Goal: Task Accomplishment & Management: Use online tool/utility

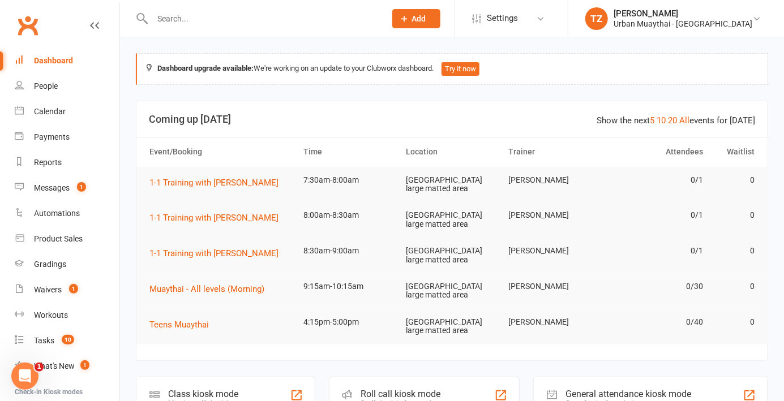
click at [398, 377] on div "Roll call kiosk mode Staff check-in for members" at bounding box center [424, 396] width 191 height 39
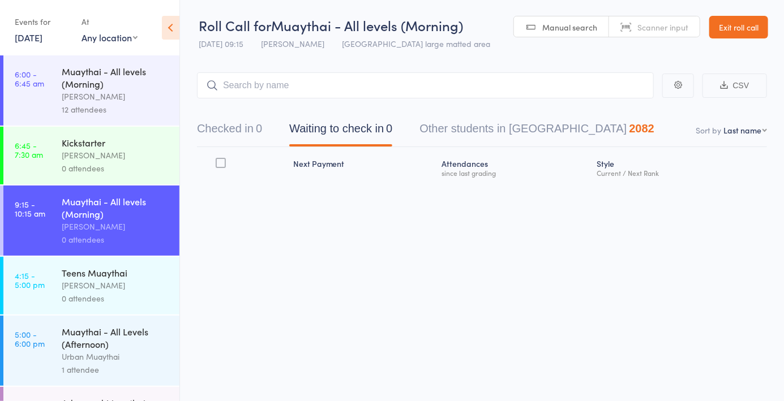
click at [117, 162] on div "[PERSON_NAME]" at bounding box center [116, 155] width 108 height 13
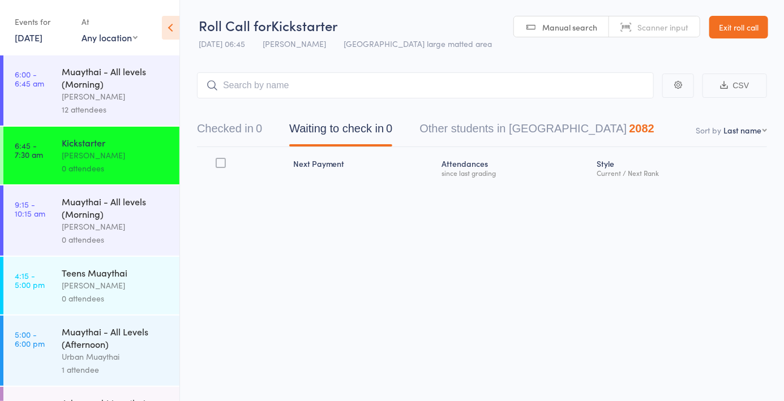
click at [660, 44] on header "Roll Call for Kickstarter [DATE] 06:45 [PERSON_NAME] Miami large matted area Ma…" at bounding box center [482, 27] width 604 height 55
click at [126, 97] on div "[PERSON_NAME]" at bounding box center [116, 96] width 108 height 13
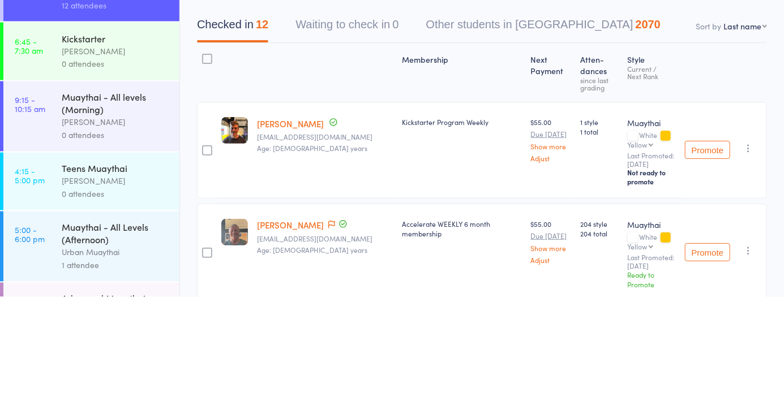
click at [301, 231] on link "[PERSON_NAME]" at bounding box center [290, 228] width 67 height 12
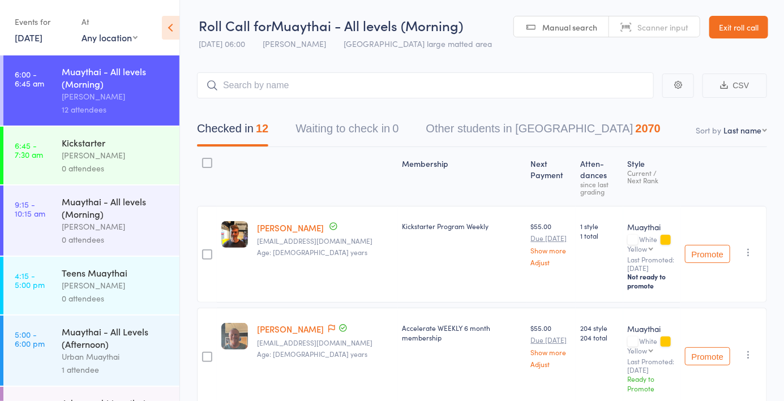
click at [116, 157] on div "Richard Walsh" at bounding box center [116, 155] width 108 height 13
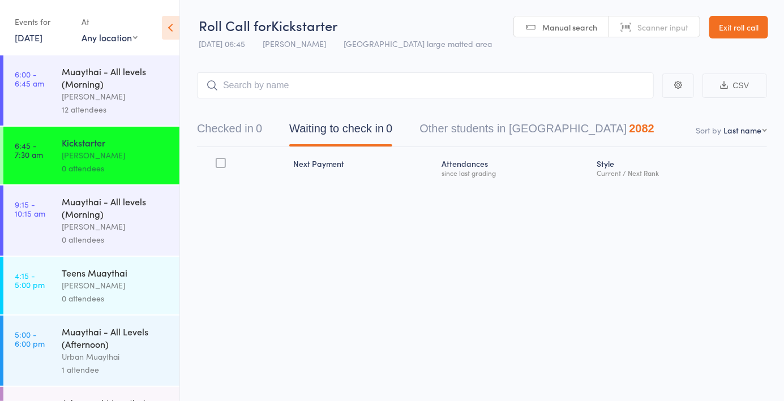
click at [664, 36] on link "Scanner input" at bounding box center [654, 27] width 91 height 22
type input "5809"
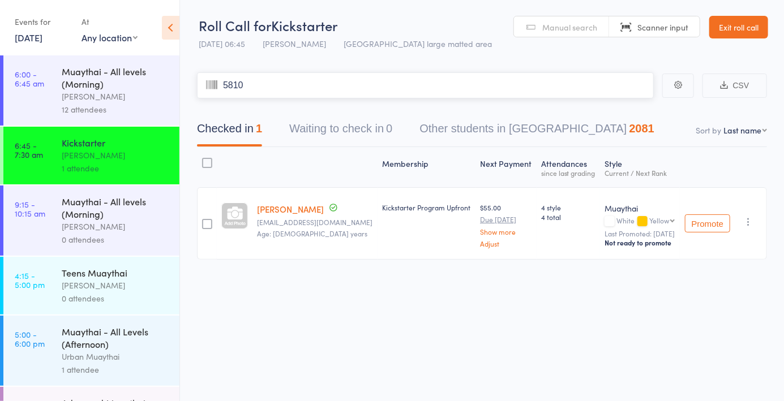
type input "5810"
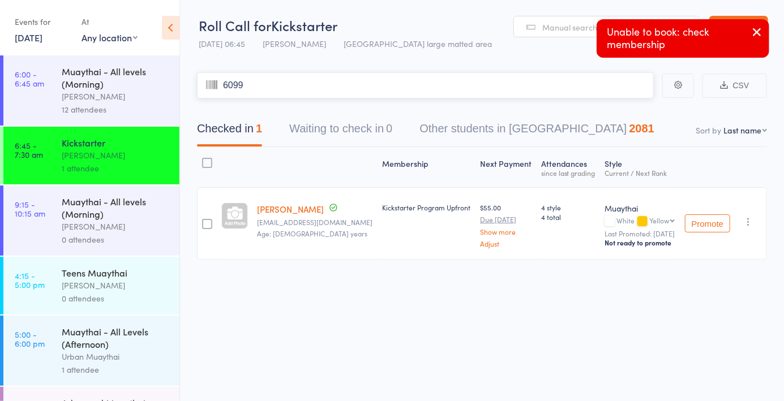
type input "6099"
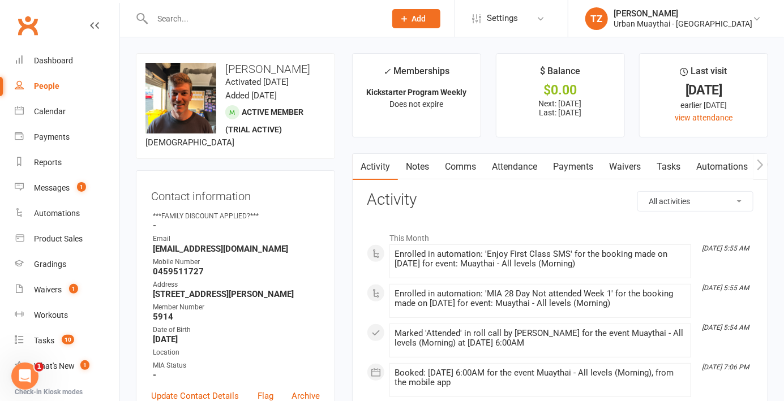
click at [268, 22] on input "text" at bounding box center [263, 19] width 229 height 16
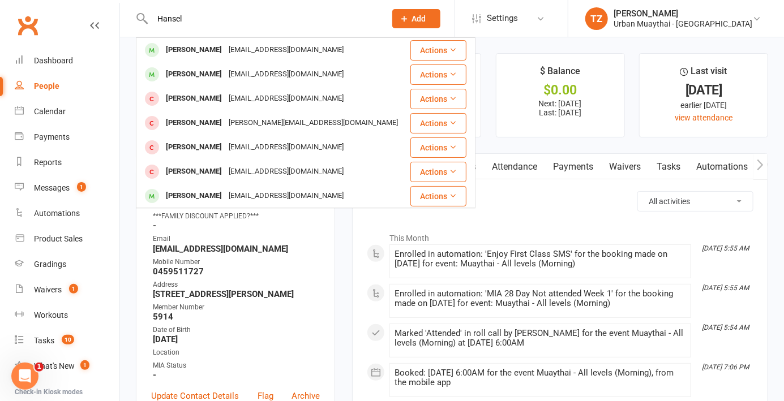
type input "Hansel"
click at [264, 58] on div "[EMAIL_ADDRESS][DOMAIN_NAME]" at bounding box center [286, 50] width 122 height 16
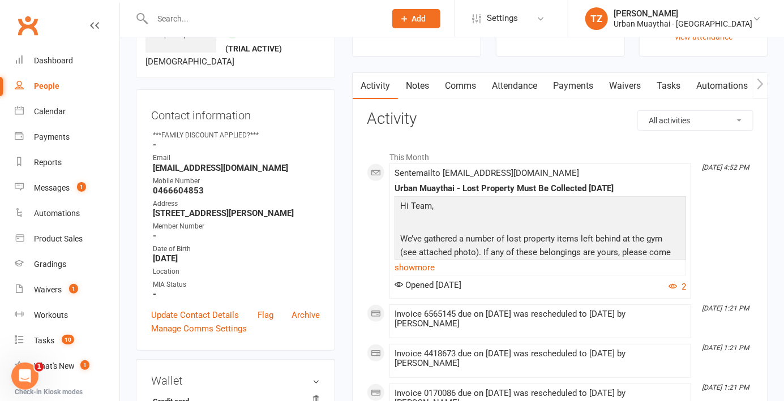
scroll to position [82, 0]
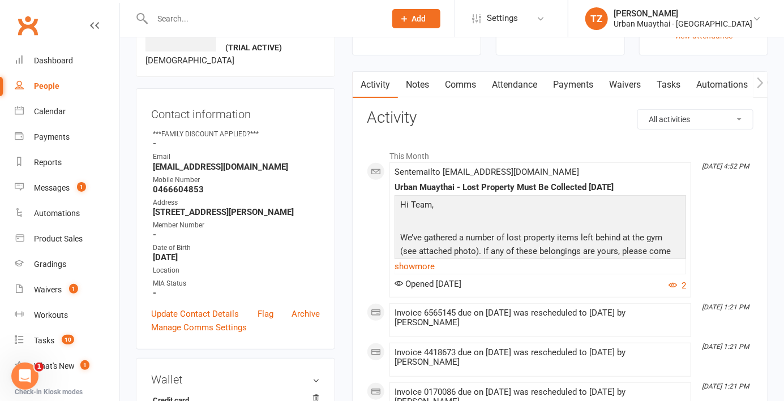
click at [224, 319] on link "Update Contact Details" at bounding box center [195, 314] width 88 height 14
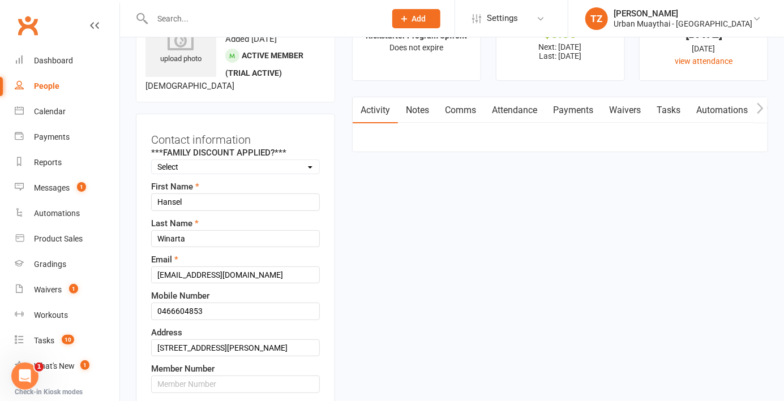
scroll to position [53, 0]
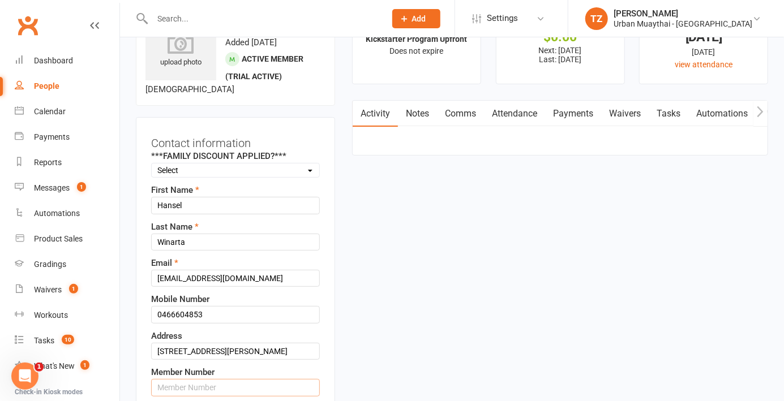
click at [230, 386] on input "text" at bounding box center [235, 387] width 169 height 17
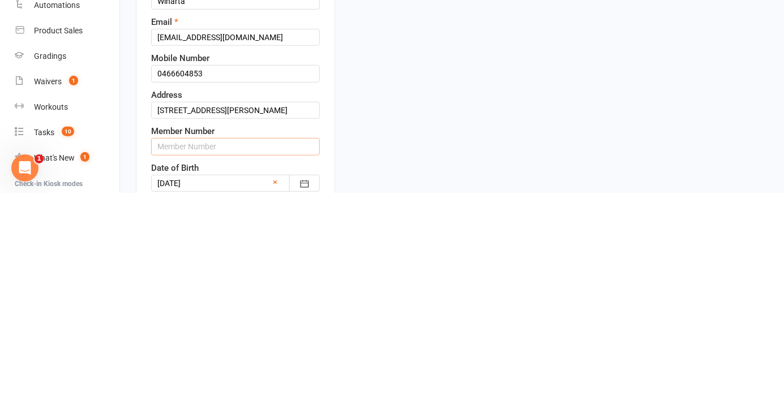
scroll to position [135, 0]
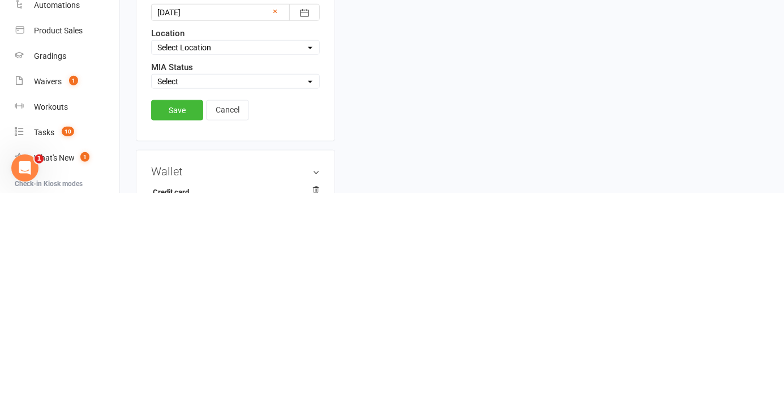
type input "5809"
click at [171, 319] on link "Save" at bounding box center [177, 319] width 52 height 20
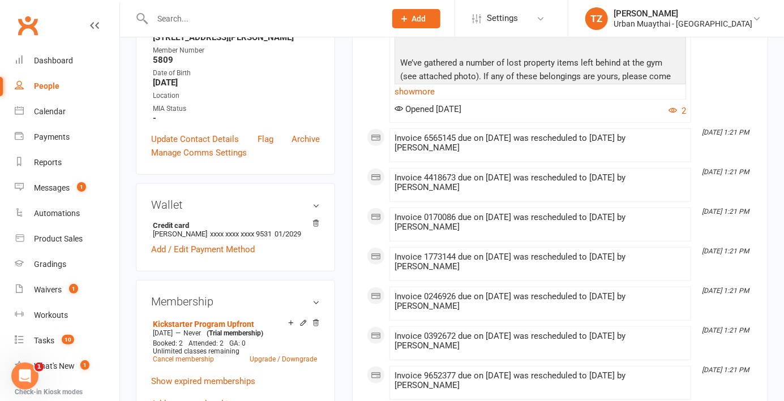
click at [258, 22] on input "text" at bounding box center [263, 19] width 229 height 16
